Goal: Navigation & Orientation: Find specific page/section

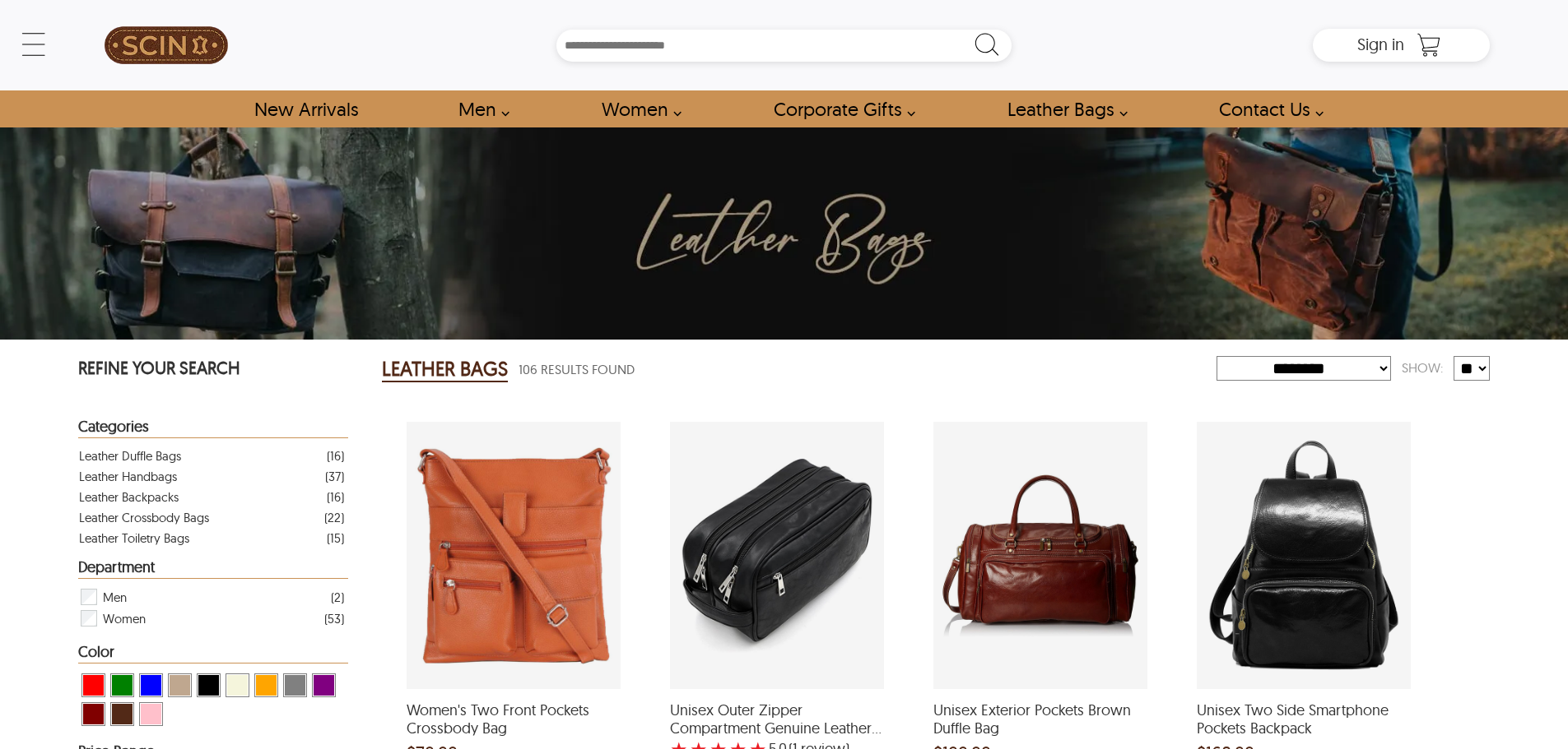
select select "********"
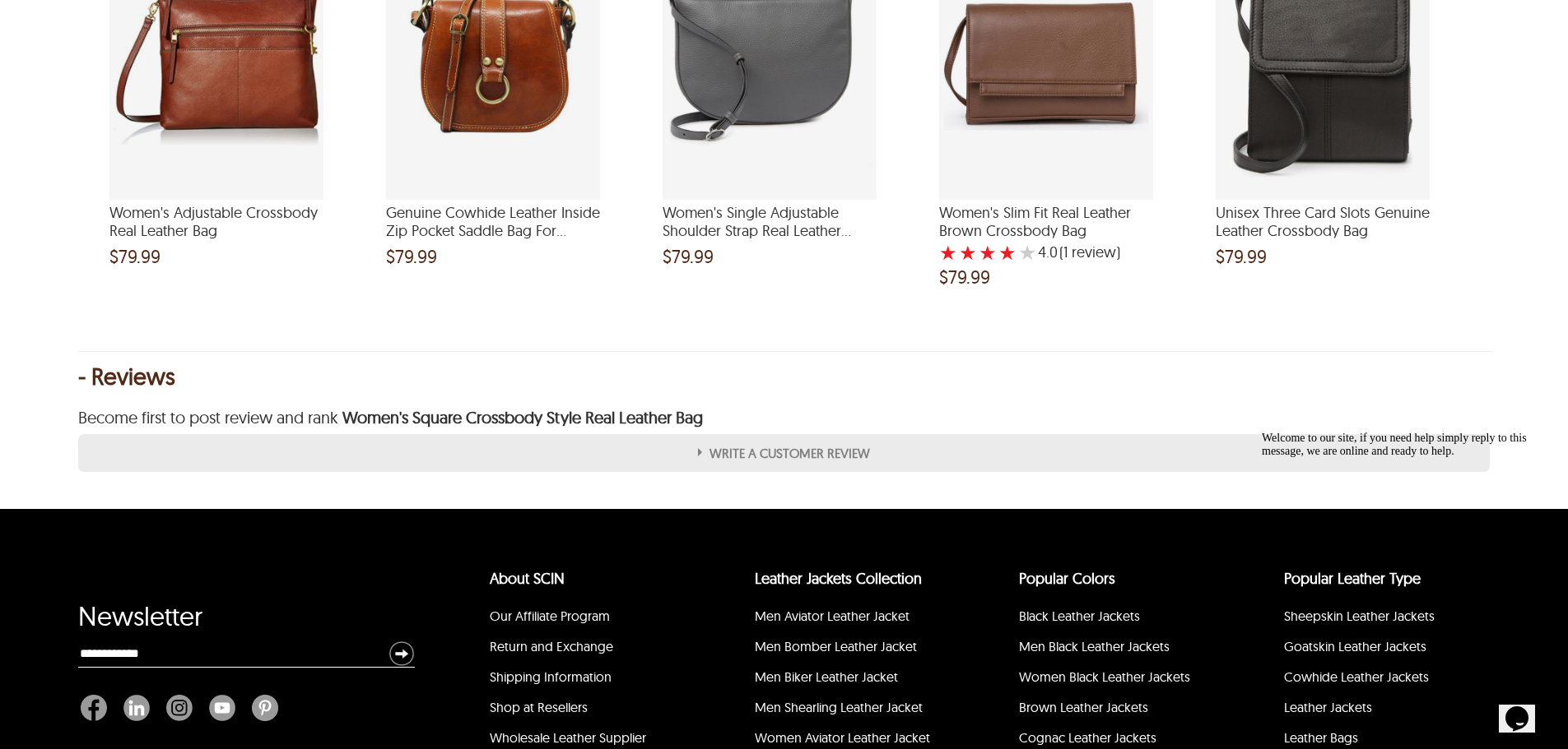
scroll to position [1486, 0]
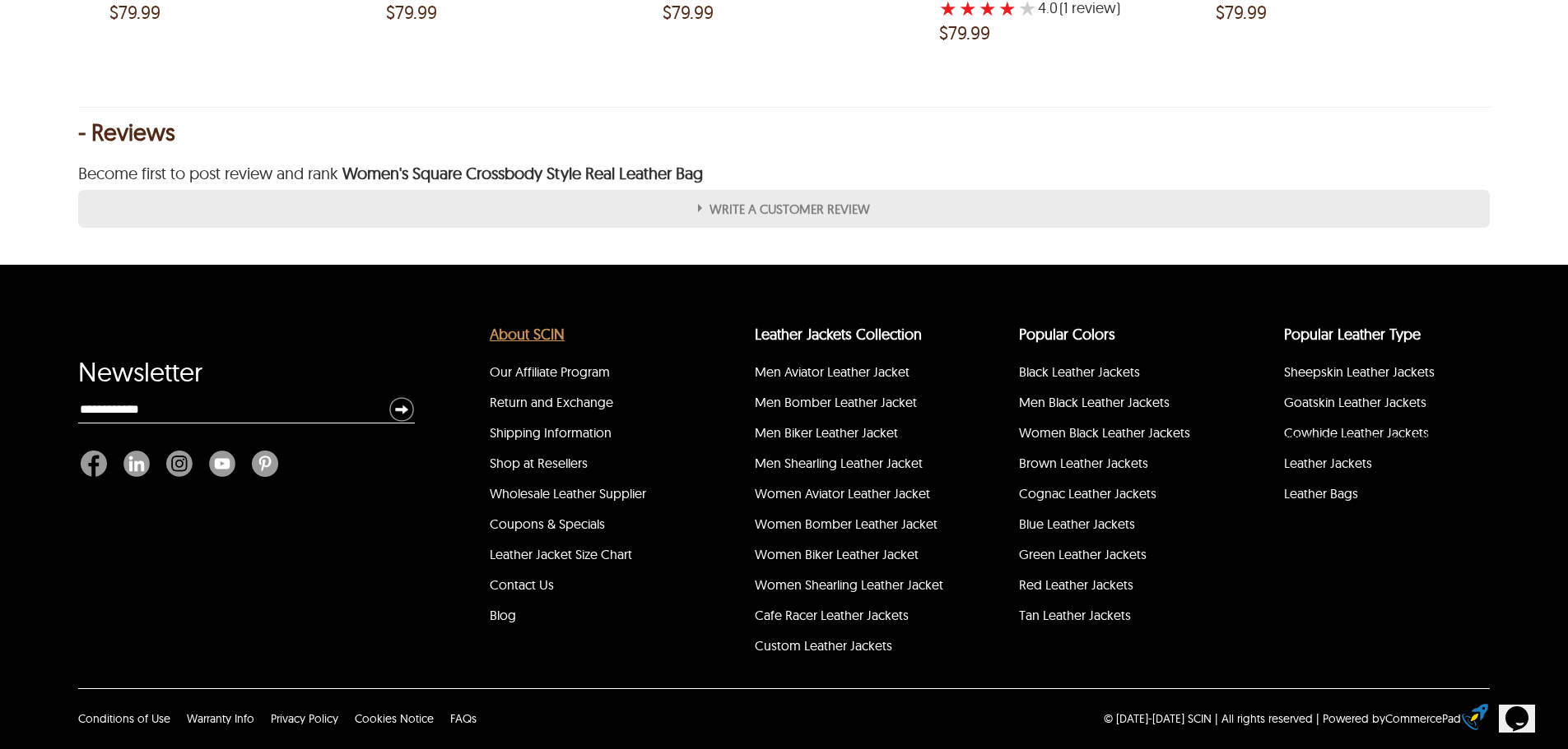
click at [535, 342] on link "About SCIN" at bounding box center [527, 335] width 75 height 19
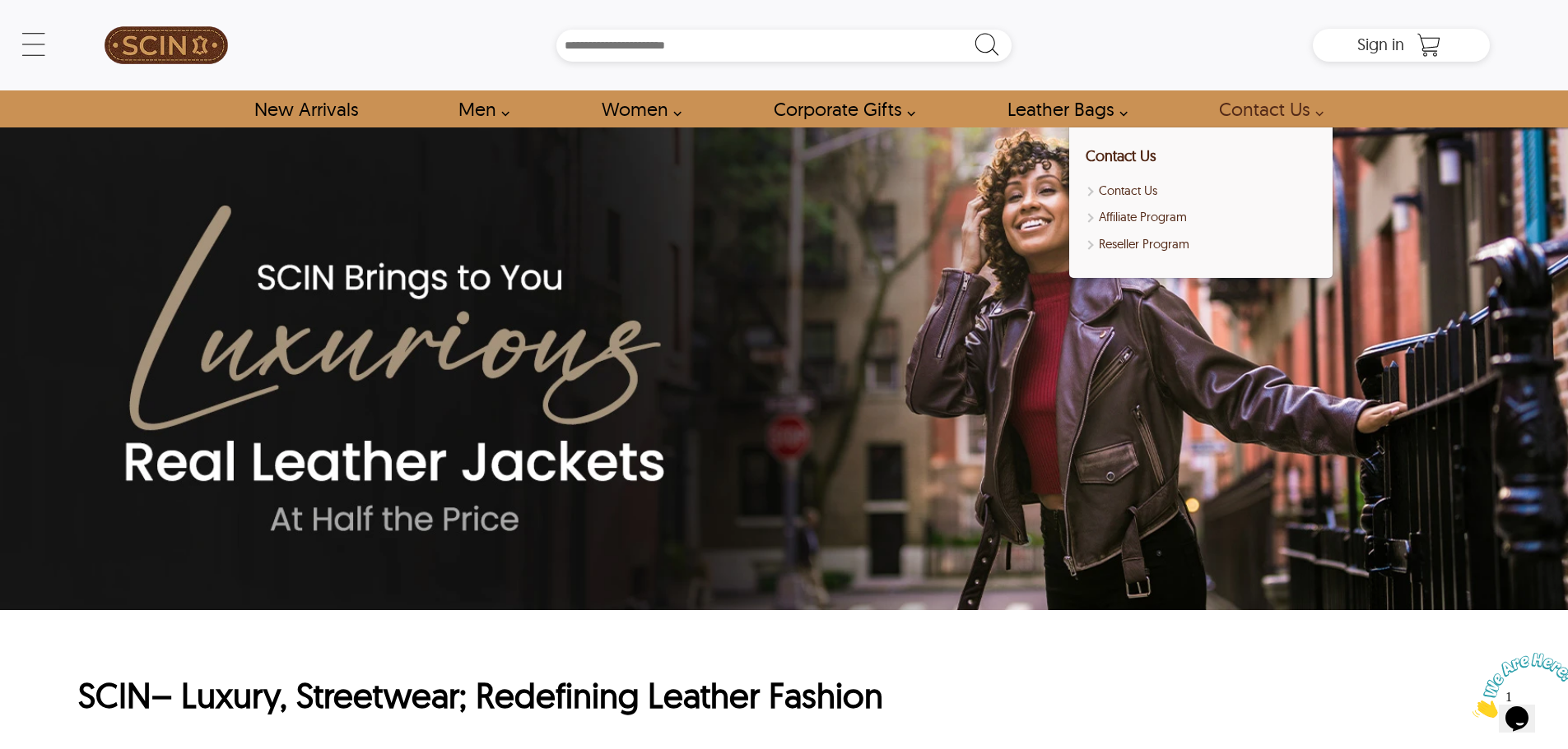
click at [1259, 105] on link "Contact Us" at bounding box center [1267, 108] width 132 height 37
